Goal: Task Accomplishment & Management: Manage account settings

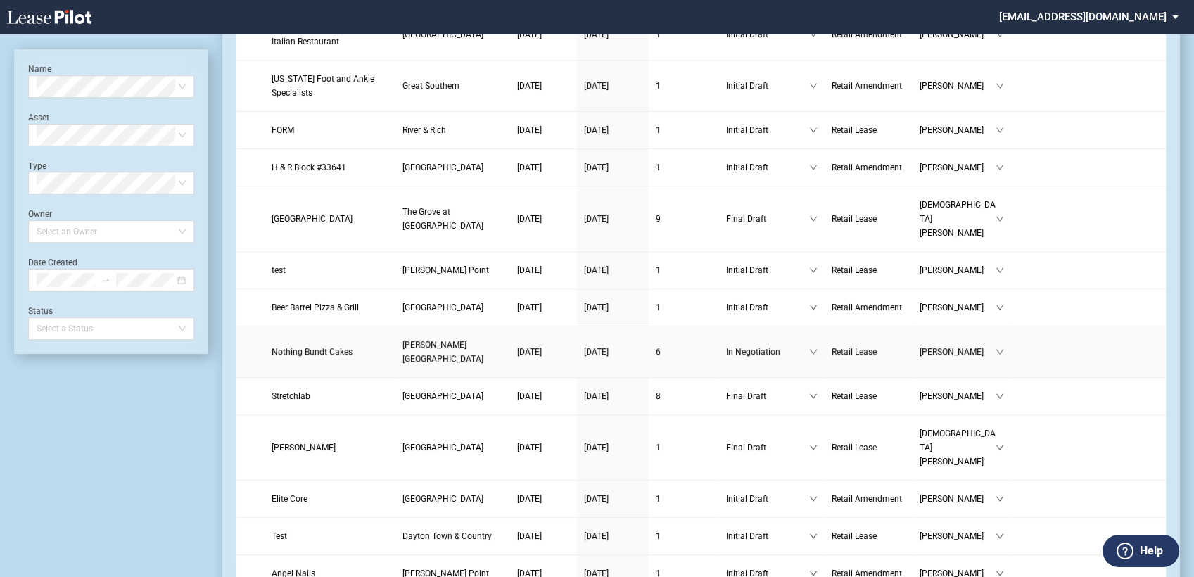
scroll to position [1172, 0]
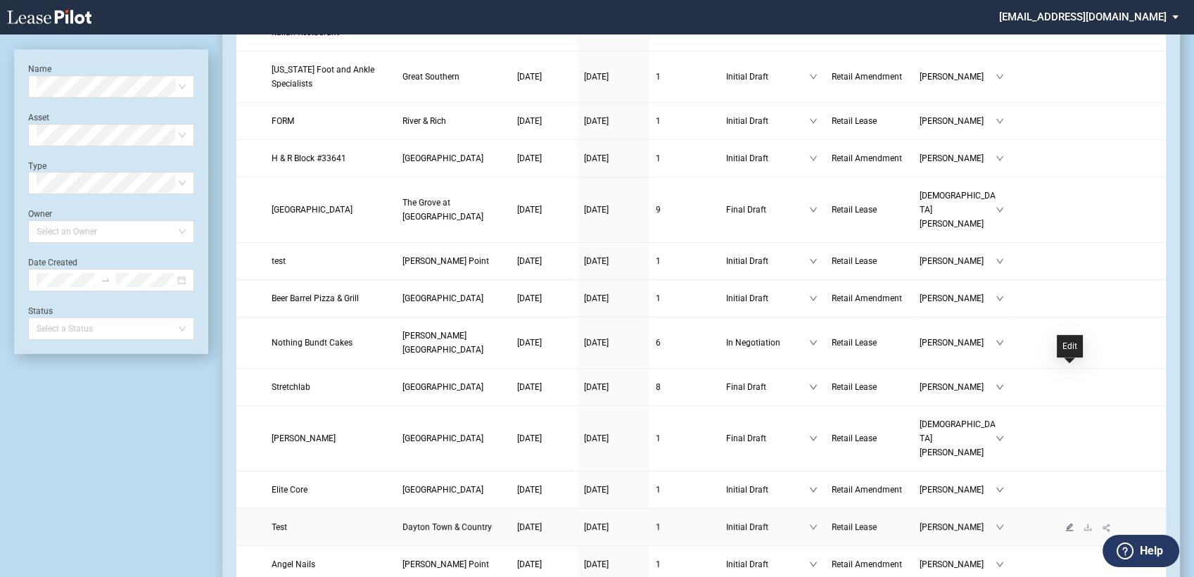
click at [1071, 523] on icon "edit" at bounding box center [1069, 527] width 8 height 8
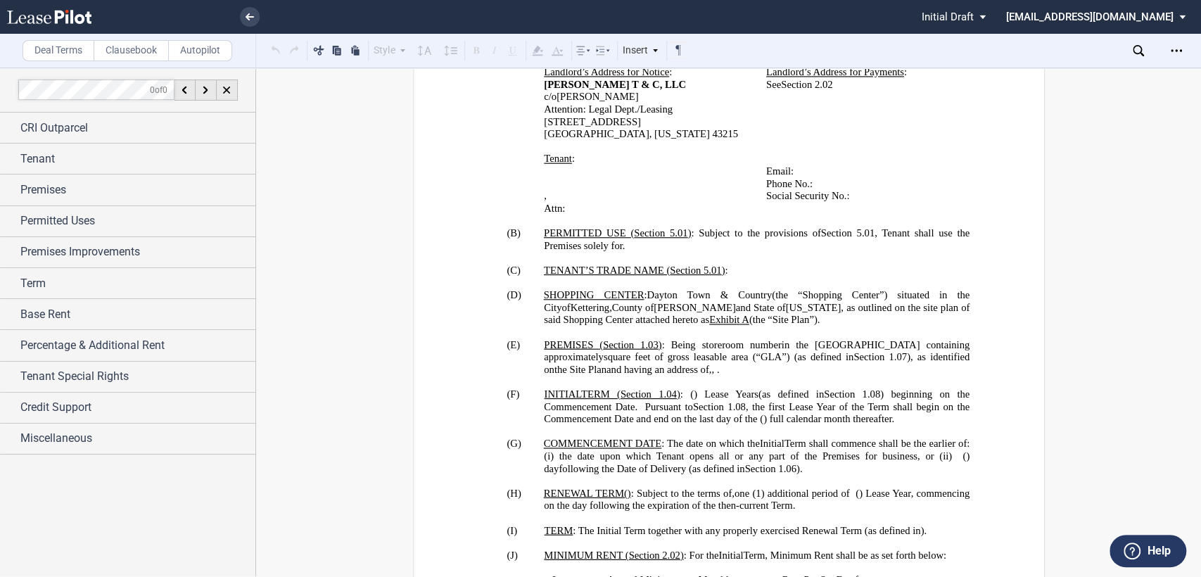
scroll to position [938, 0]
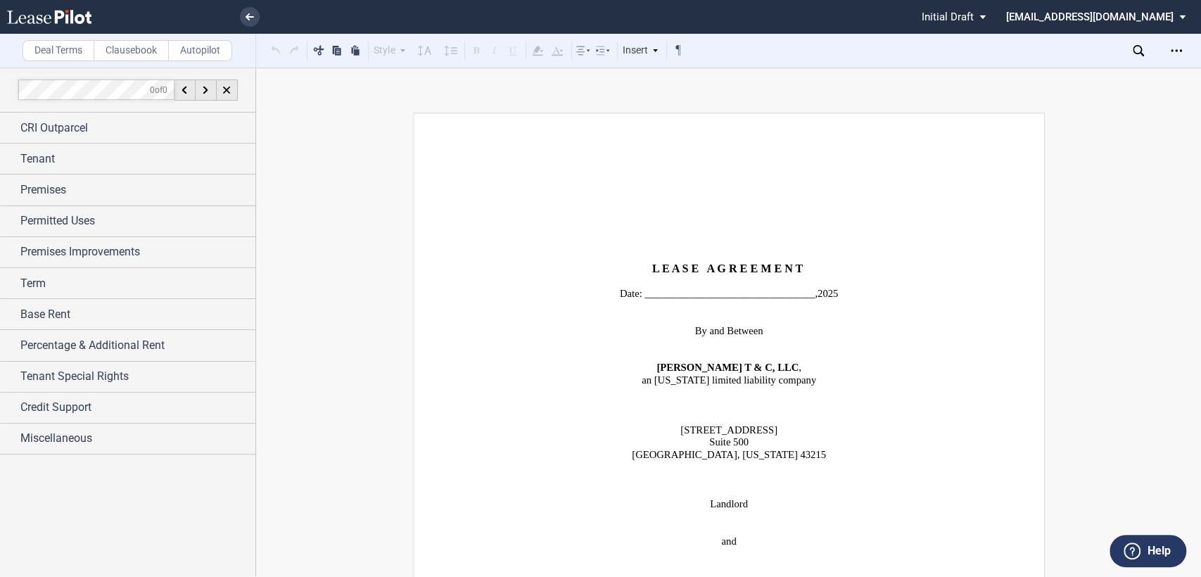
click at [1138, 47] on icon at bounding box center [1138, 50] width 11 height 11
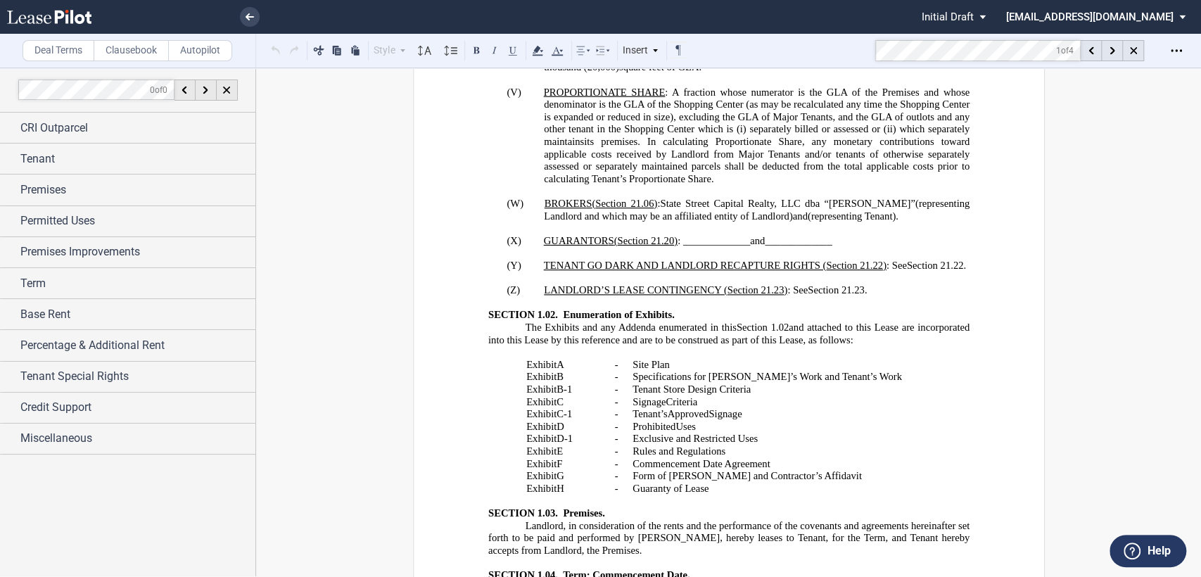
scroll to position [3057, 0]
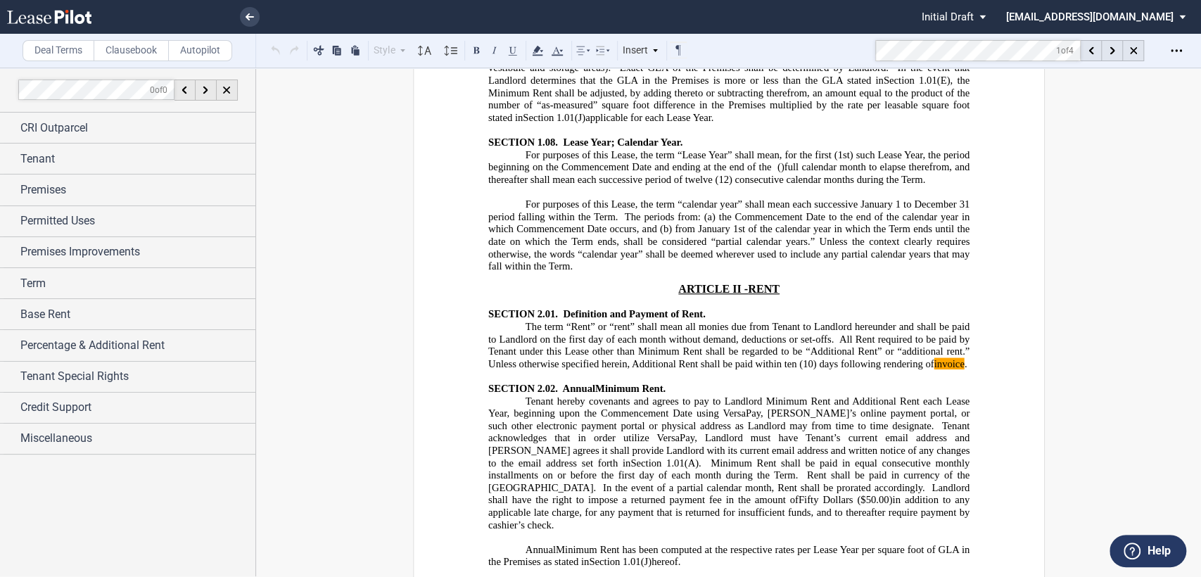
click at [870, 358] on span "(10) days following rendering of invoice ." at bounding box center [882, 364] width 167 height 12
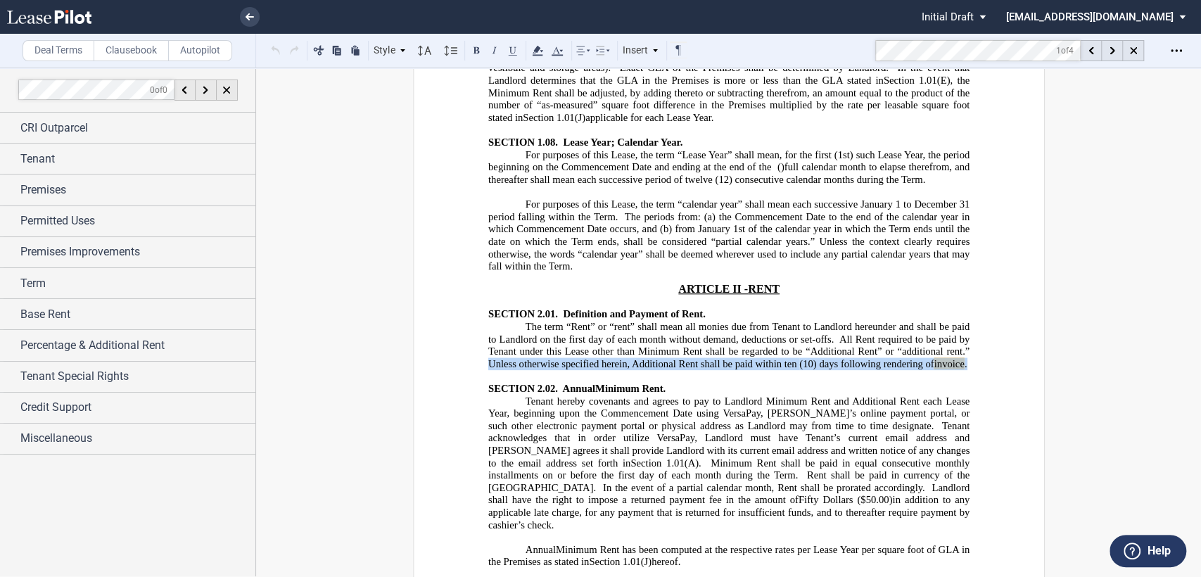
drag, startPoint x: 483, startPoint y: 277, endPoint x: 979, endPoint y: 275, distance: 496.8
click at [790, 420] on span "Tenant acknowledges that in order utilize VersaPay, Landlord must have Tenant’s…" at bounding box center [730, 444] width 484 height 49
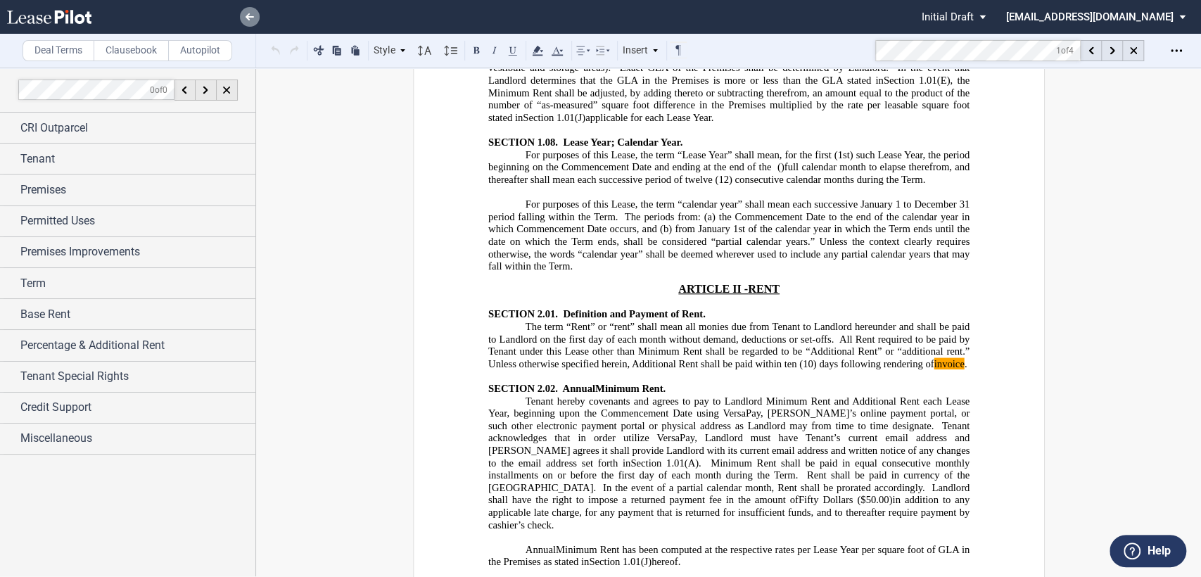
click at [250, 13] on icon at bounding box center [250, 16] width 8 height 7
